Goal: Check status: Check status

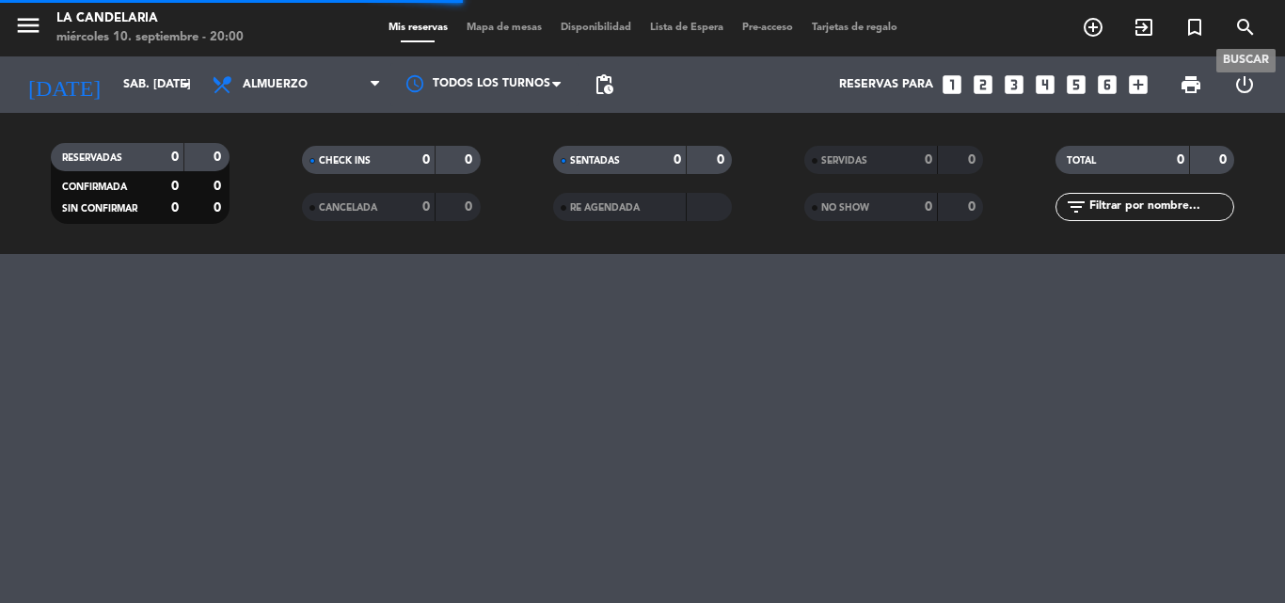
click at [1241, 24] on icon "search" at bounding box center [1246, 27] width 23 height 23
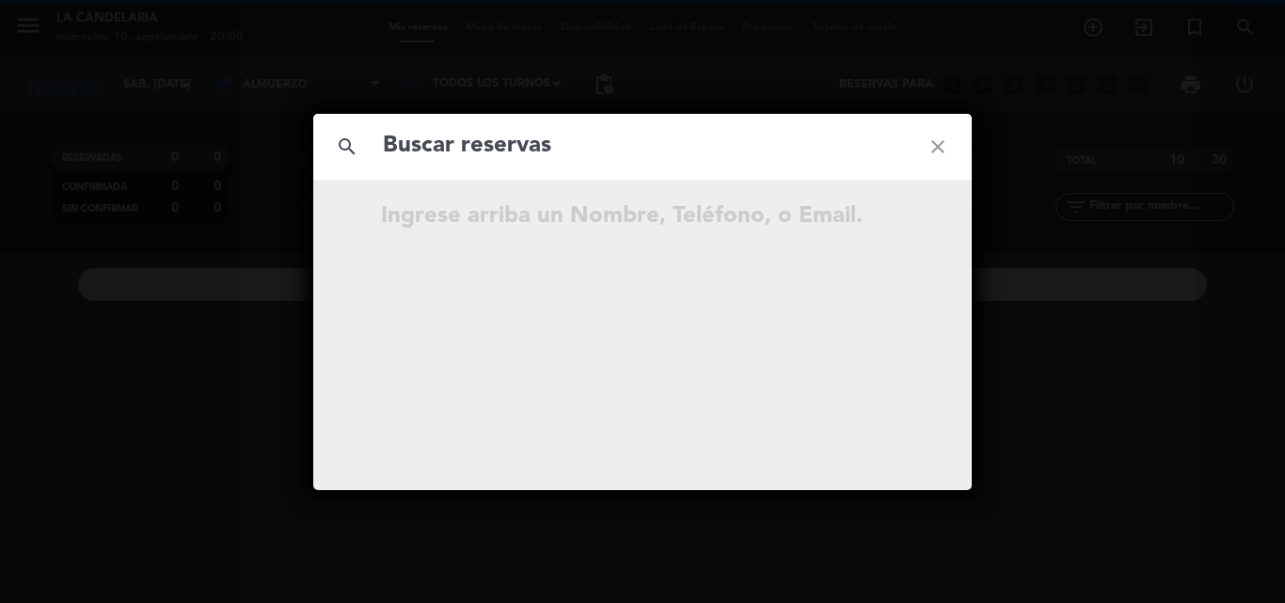
click at [424, 150] on input "text" at bounding box center [642, 146] width 523 height 39
click at [382, 137] on input "31599102" at bounding box center [642, 146] width 523 height 39
click at [544, 156] on input "31599102" at bounding box center [642, 146] width 523 height 39
click at [508, 145] on input "31599102" at bounding box center [642, 146] width 523 height 39
type input "3"
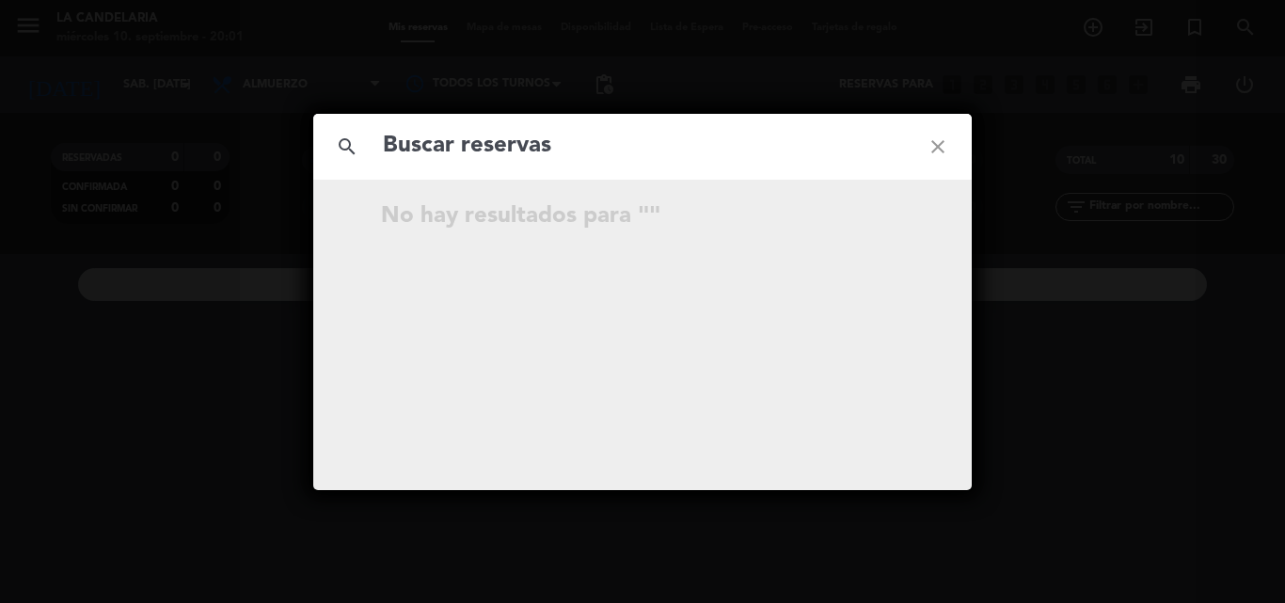
click at [445, 144] on input "text" at bounding box center [642, 146] width 523 height 39
paste input "[PERSON_NAME]"
type input "[PERSON_NAME]"
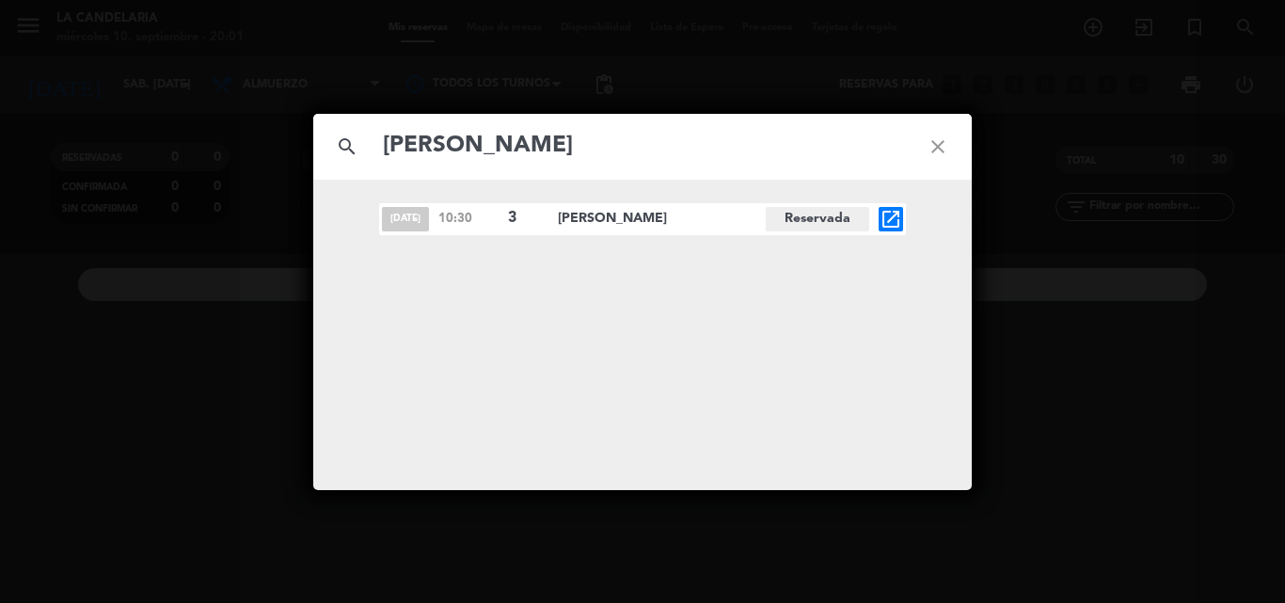
click at [894, 219] on icon "open_in_new" at bounding box center [891, 219] width 23 height 23
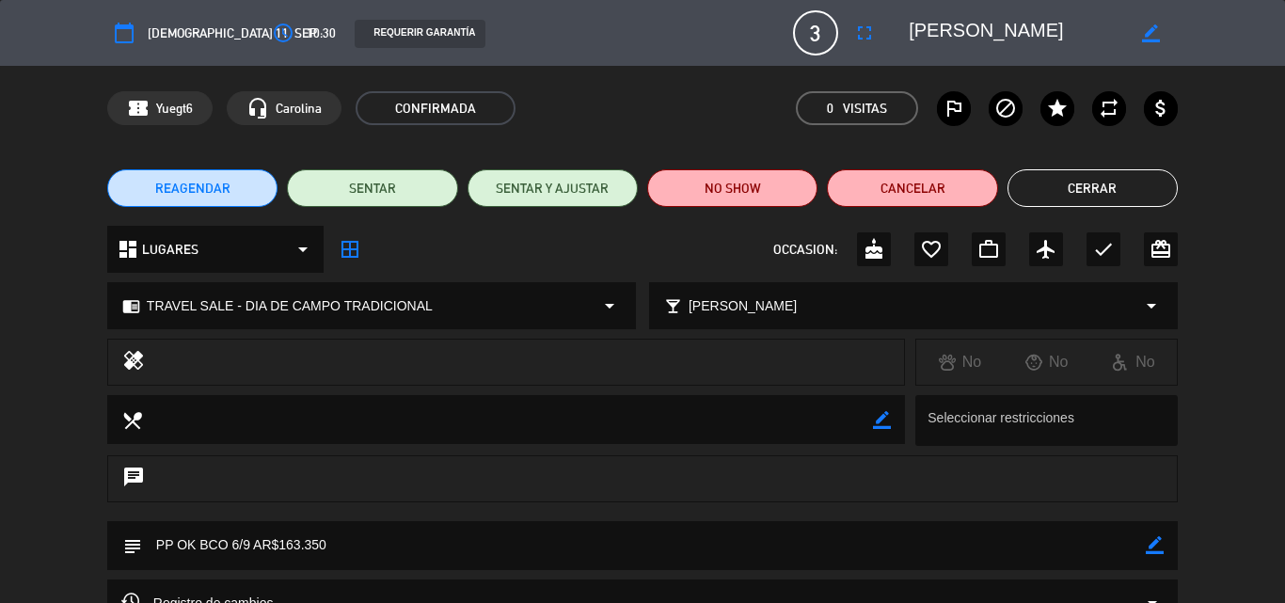
click at [388, 550] on textarea at bounding box center [644, 545] width 1004 height 48
click at [1157, 545] on icon "border_color" at bounding box center [1155, 545] width 18 height 18
click at [361, 542] on textarea at bounding box center [644, 545] width 1004 height 48
paste textarea "B 0007-00006162"
type textarea "PP OK BCO 6/9 AR$163.350 B 0007-00006162"
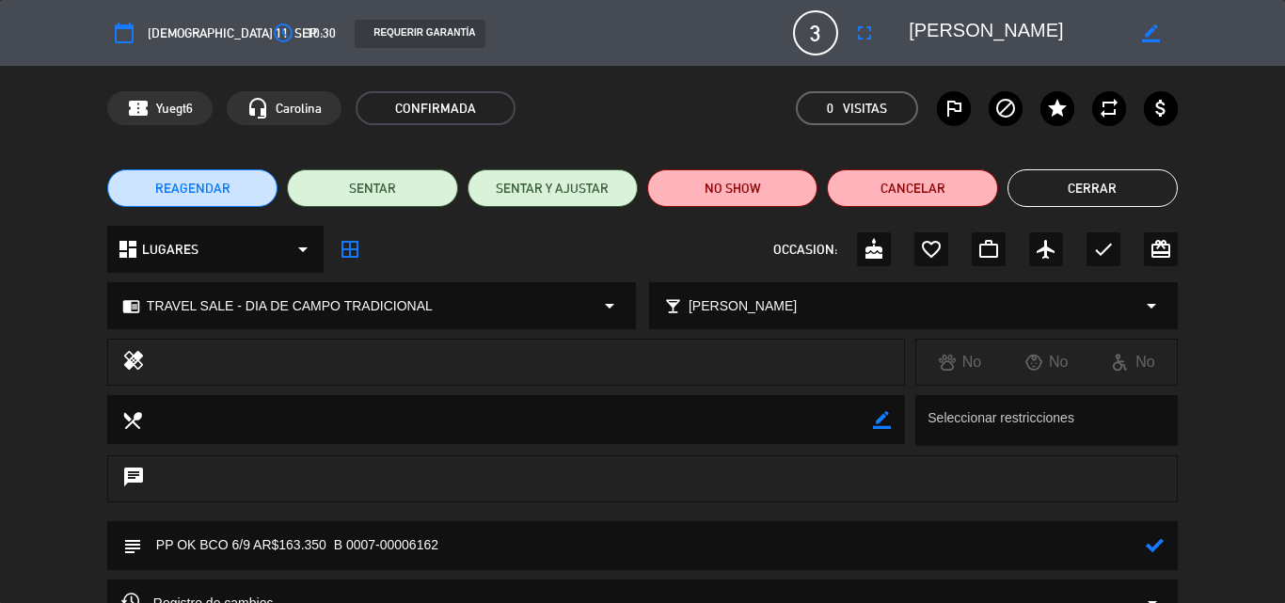
click at [1152, 544] on icon at bounding box center [1155, 545] width 18 height 18
